Goal: Information Seeking & Learning: Learn about a topic

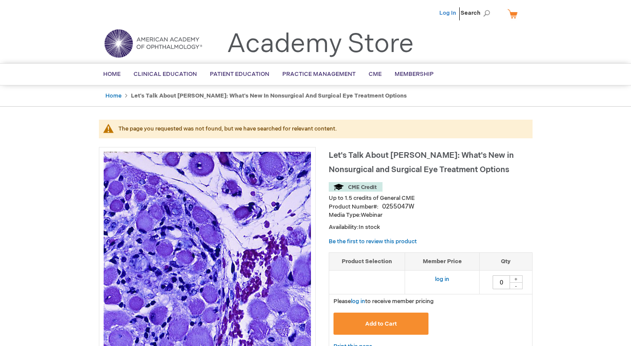
click at [449, 11] on link "Log In" at bounding box center [447, 13] width 17 height 7
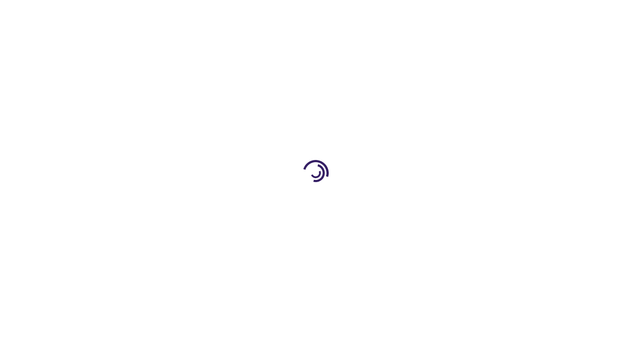
type input "0"
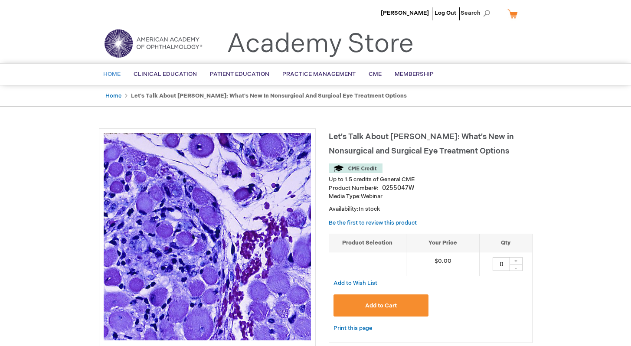
click at [113, 72] on span "Home" at bounding box center [111, 74] width 17 height 7
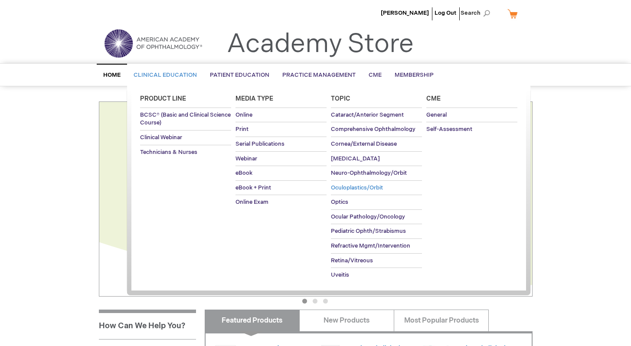
click at [345, 188] on span "Oculoplastics/Orbit" at bounding box center [357, 187] width 52 height 7
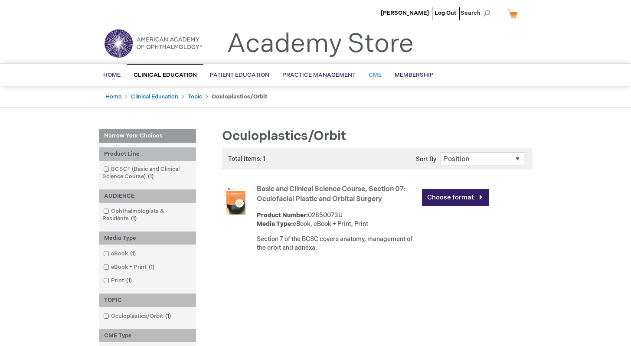
click at [373, 72] on span "CME" at bounding box center [374, 75] width 13 height 7
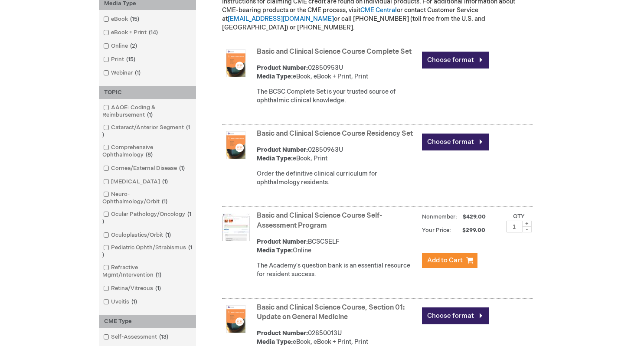
scroll to position [257, 0]
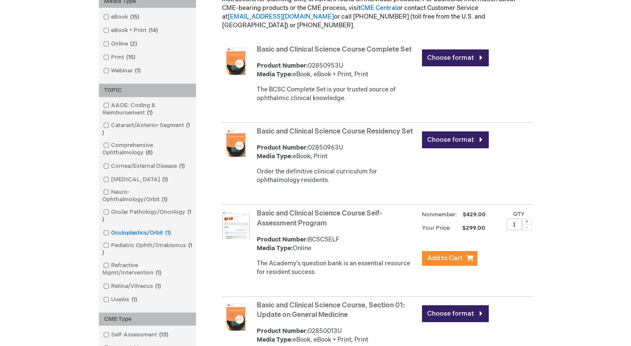
click at [111, 233] on span at bounding box center [111, 232] width 0 height 7
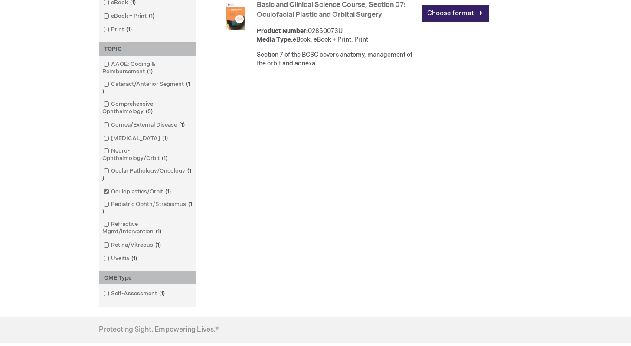
scroll to position [303, 0]
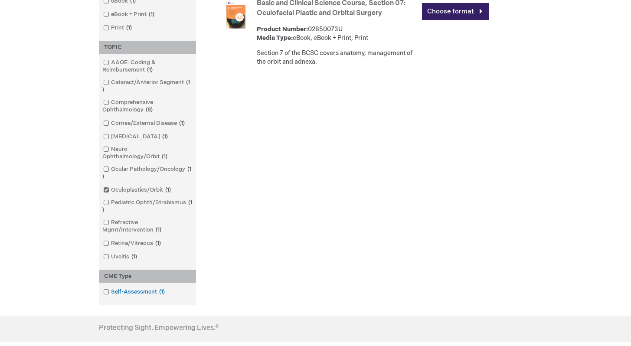
click at [111, 295] on span at bounding box center [111, 291] width 0 height 7
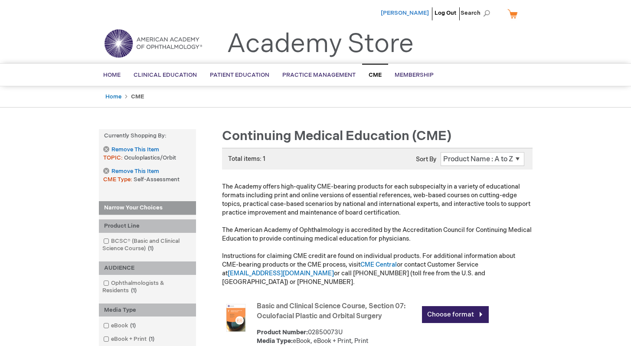
click at [414, 12] on span "[PERSON_NAME]" at bounding box center [404, 13] width 48 height 7
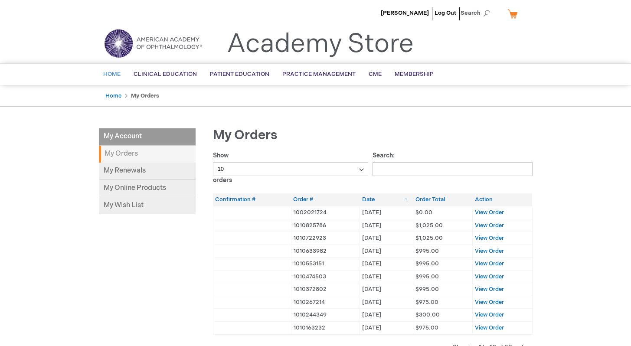
click at [114, 73] on span "Home" at bounding box center [111, 74] width 17 height 7
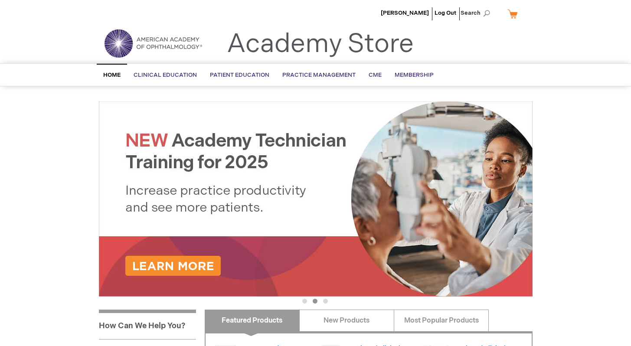
click at [159, 42] on img at bounding box center [153, 43] width 104 height 31
